Goal: Find specific page/section: Find specific page/section

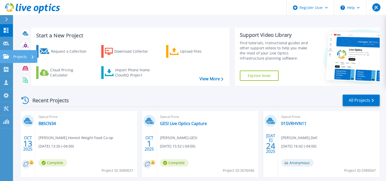
click at [6, 55] on icon at bounding box center [6, 56] width 6 height 4
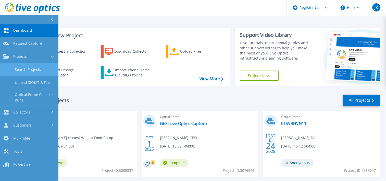
click at [18, 69] on link "Search Projects" at bounding box center [29, 69] width 58 height 13
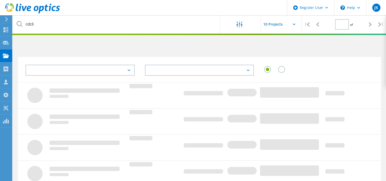
type input "1"
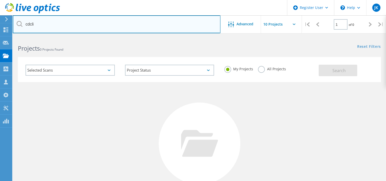
click at [46, 27] on input "cdcli" at bounding box center [117, 24] width 208 height 18
drag, startPoint x: 46, startPoint y: 27, endPoint x: 0, endPoint y: 24, distance: 46.3
click at [0, 24] on html "Register User \n Help Explore Helpful Articles Contact Support JK Dell User Jul…" at bounding box center [193, 117] width 386 height 235
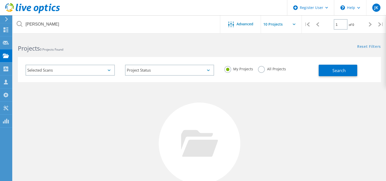
click at [264, 70] on label "All Projects" at bounding box center [272, 68] width 28 height 5
click at [0, 0] on input "All Projects" at bounding box center [0, 0] width 0 height 0
click at [323, 72] on button "Search" at bounding box center [338, 70] width 39 height 11
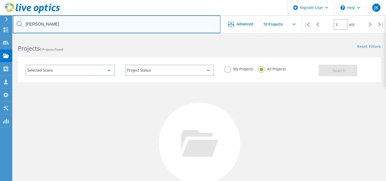
drag, startPoint x: 53, startPoint y: 25, endPoint x: 15, endPoint y: 23, distance: 38.0
click at [15, 23] on input "allen lember" at bounding box center [117, 24] width 208 height 18
type input "options group"
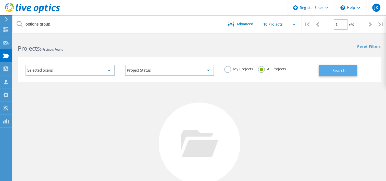
click at [346, 68] on button "Search" at bounding box center [338, 70] width 39 height 11
